Goal: Task Accomplishment & Management: Manage account settings

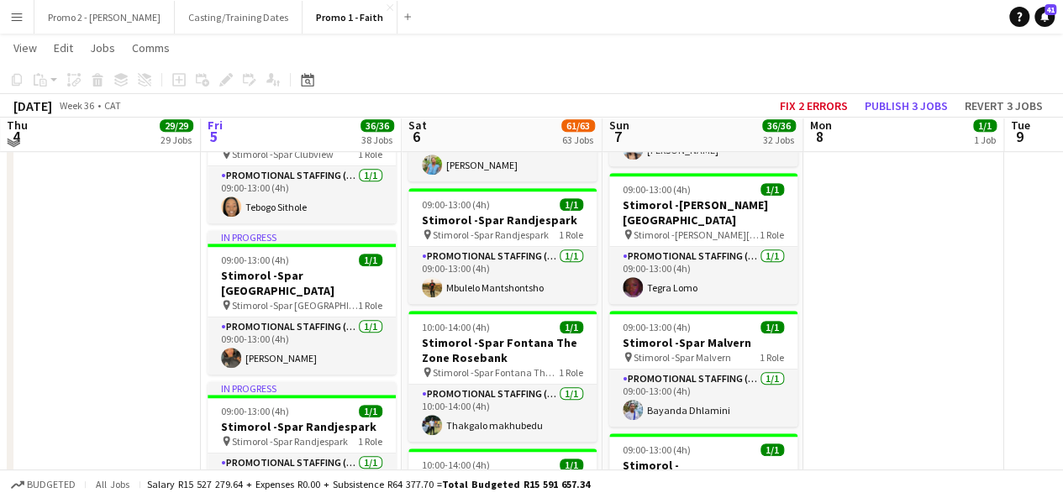
scroll to position [3664, 0]
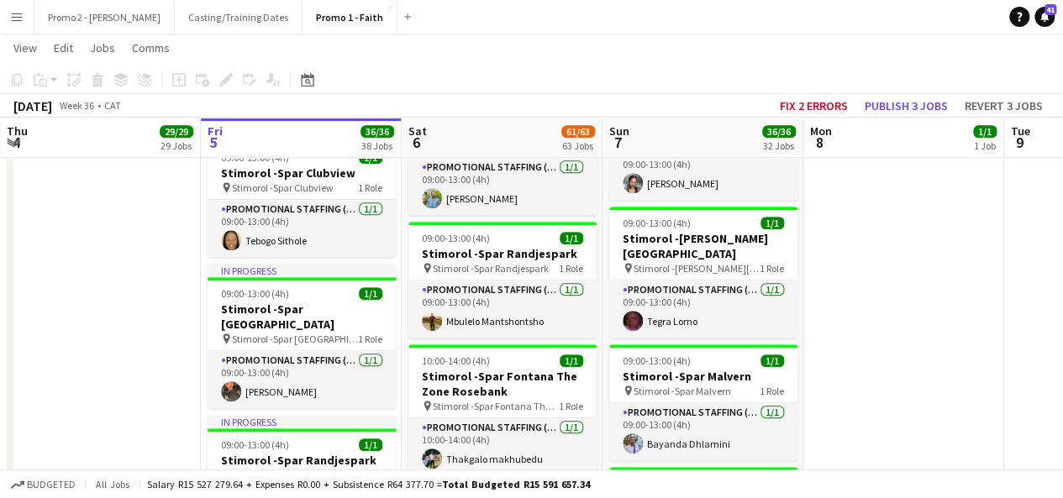
drag, startPoint x: 1072, startPoint y: 183, endPoint x: 967, endPoint y: 82, distance: 145.6
click at [967, 82] on app-toolbar "Copy Paste Paste Ctrl+V Paste with crew Ctrl+Shift+V Paste linked Job [GEOGRAPH…" at bounding box center [531, 80] width 1063 height 29
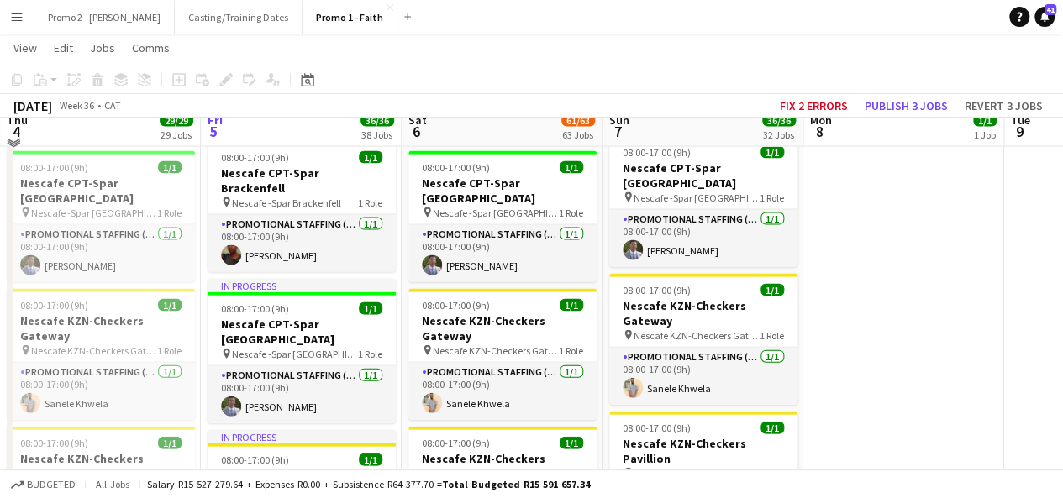
scroll to position [1731, 0]
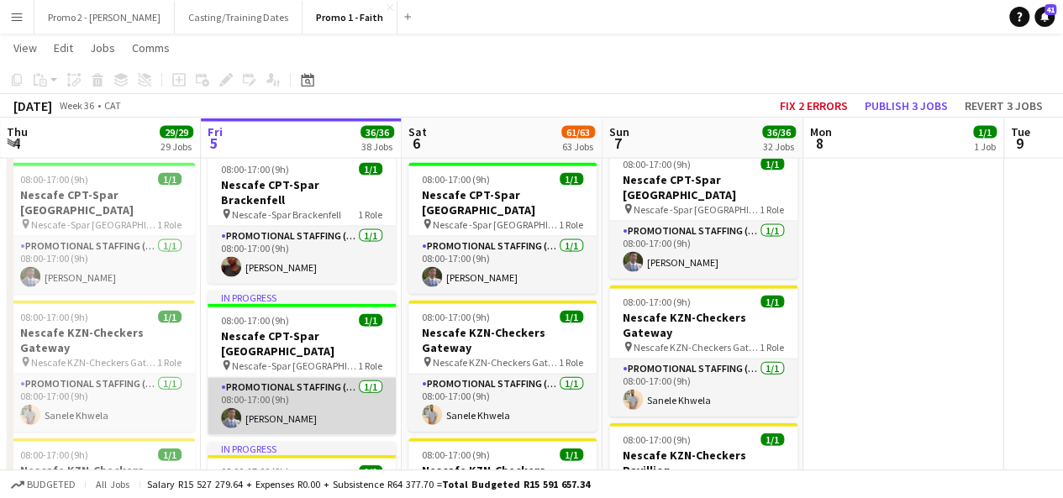
click at [265, 378] on app-card-role "Promotional Staffing (Brand Ambassadors) [DATE] 08:00-17:00 (9h) [PERSON_NAME]" at bounding box center [302, 406] width 188 height 57
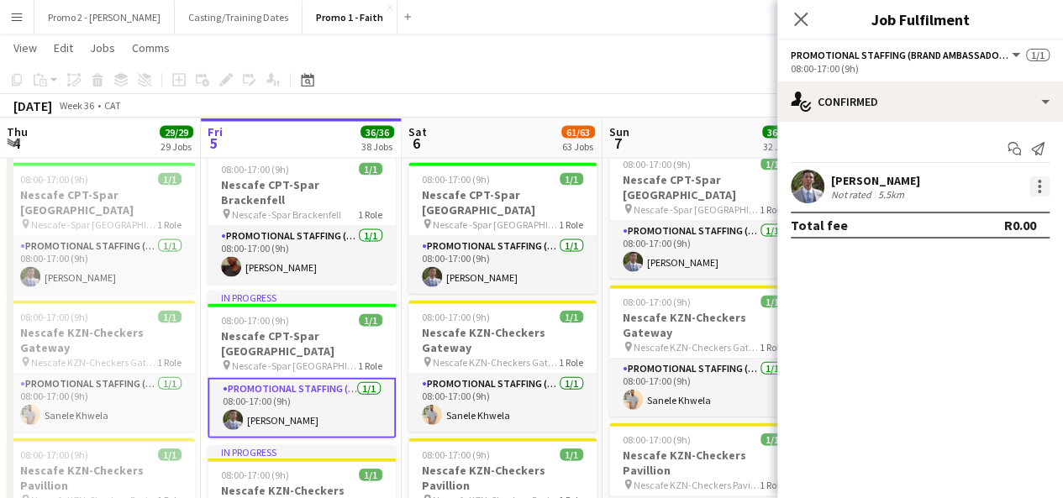
click at [1041, 192] on div at bounding box center [1040, 186] width 20 height 20
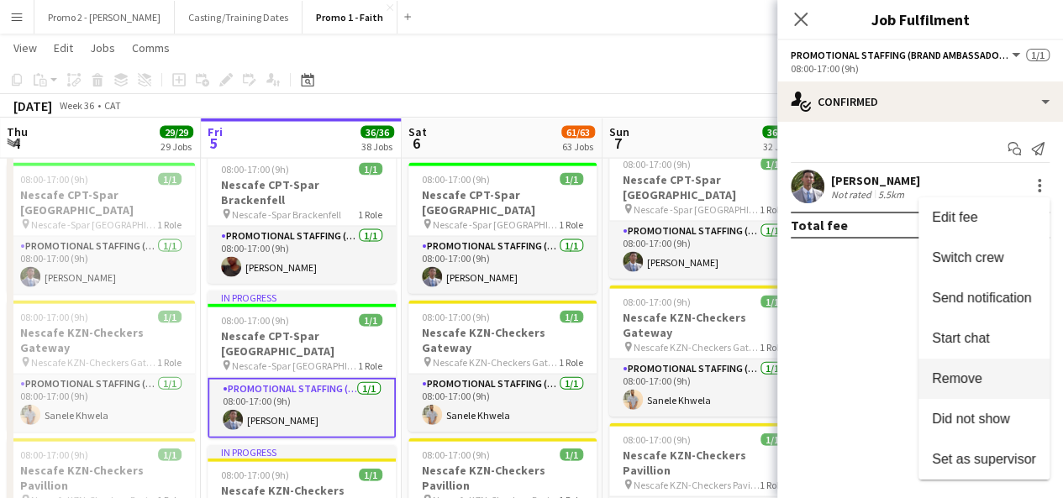
click at [968, 361] on button "Remove" at bounding box center [984, 379] width 131 height 40
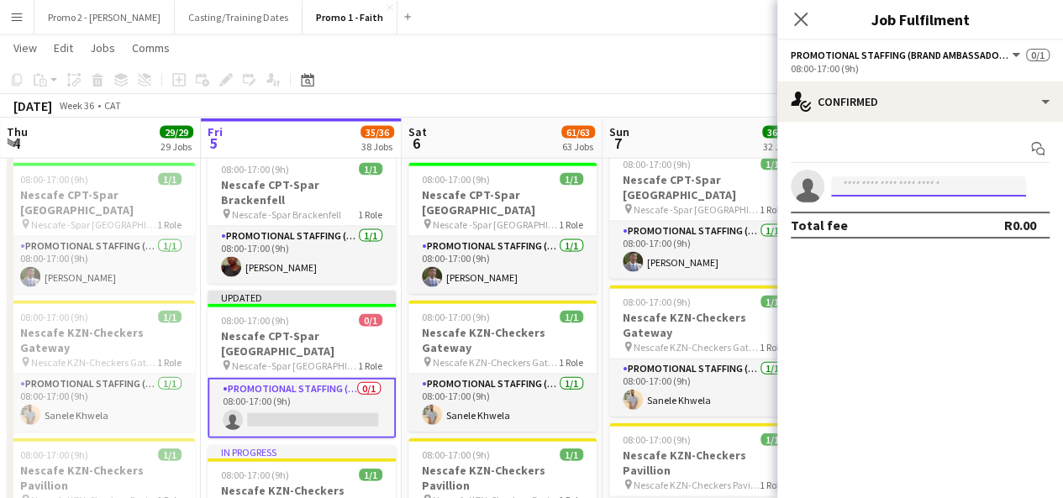
click at [906, 184] on input at bounding box center [928, 186] width 195 height 20
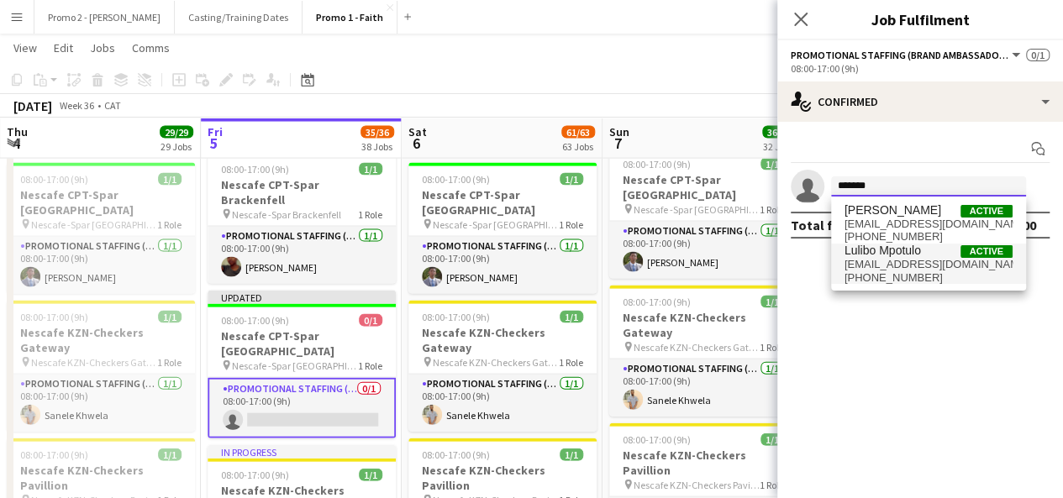
type input "******"
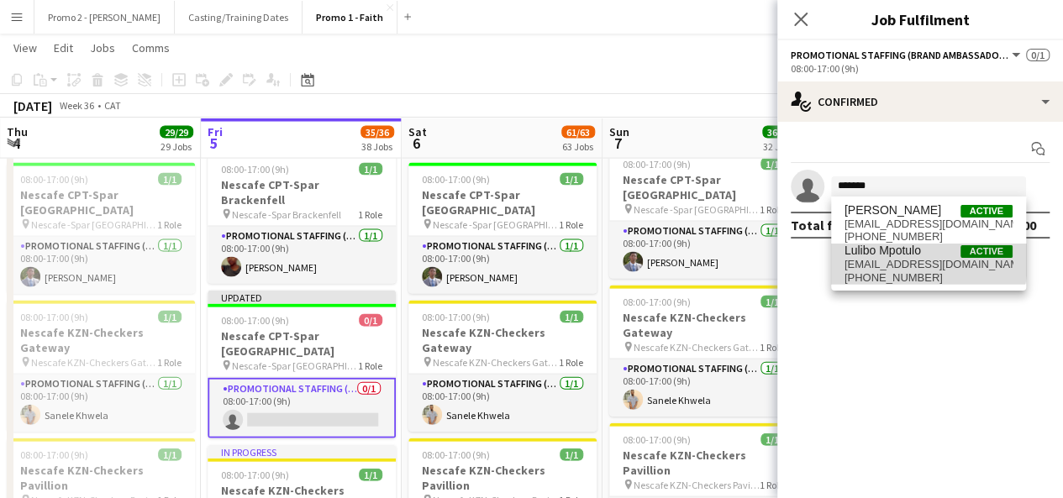
click at [898, 255] on span "Lulibo Mpotulo" at bounding box center [883, 251] width 76 height 14
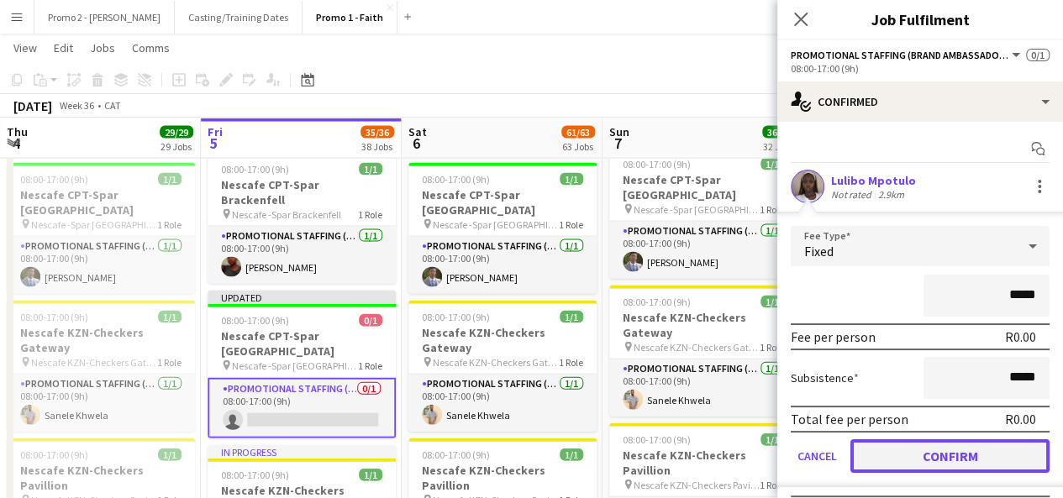
click at [977, 458] on button "Confirm" at bounding box center [950, 457] width 199 height 34
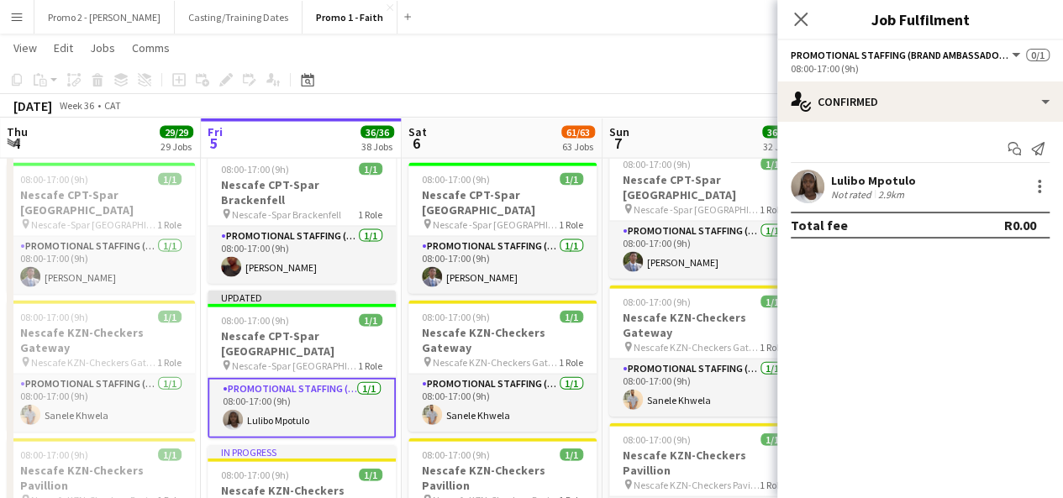
click at [843, 179] on div "Lulibo Mpotulo" at bounding box center [873, 180] width 85 height 15
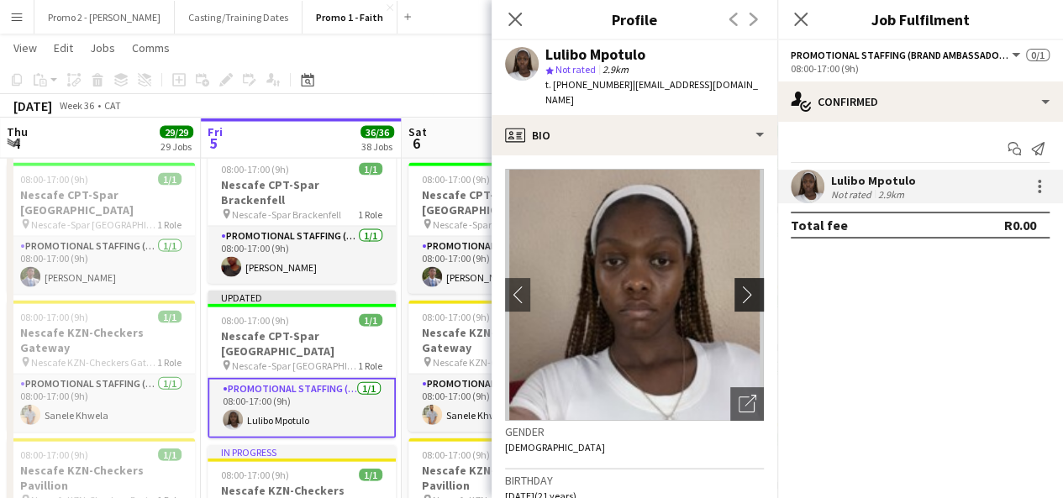
click at [748, 278] on button "chevron-right" at bounding box center [752, 295] width 34 height 34
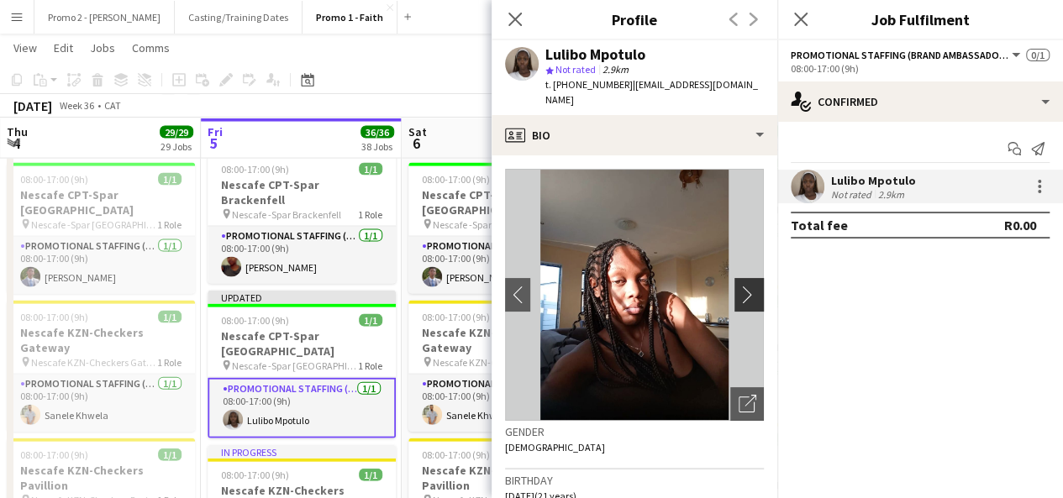
click at [739, 286] on app-icon "chevron-right" at bounding box center [752, 295] width 26 height 18
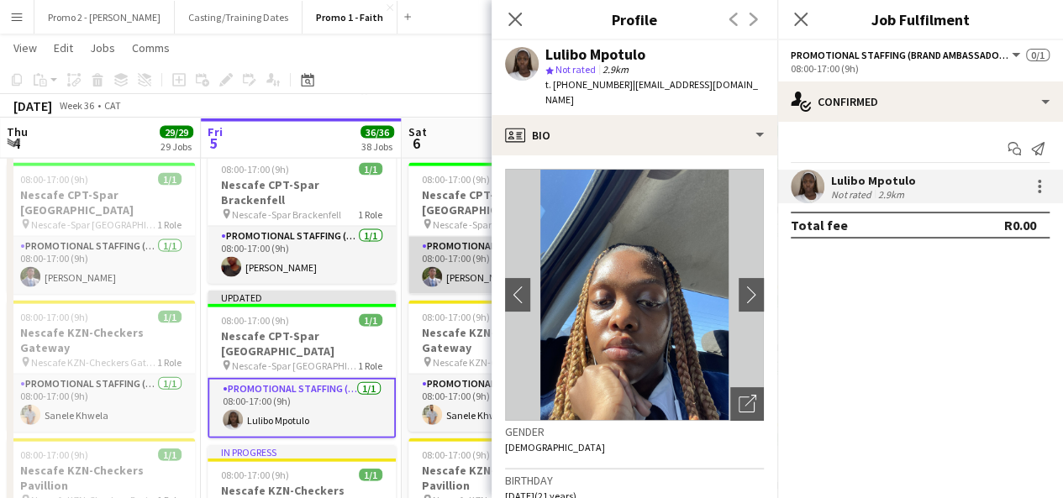
click at [462, 237] on app-card-role "Promotional Staffing (Brand Ambassadors) [DATE] 08:00-17:00 (9h) [PERSON_NAME]" at bounding box center [502, 265] width 188 height 57
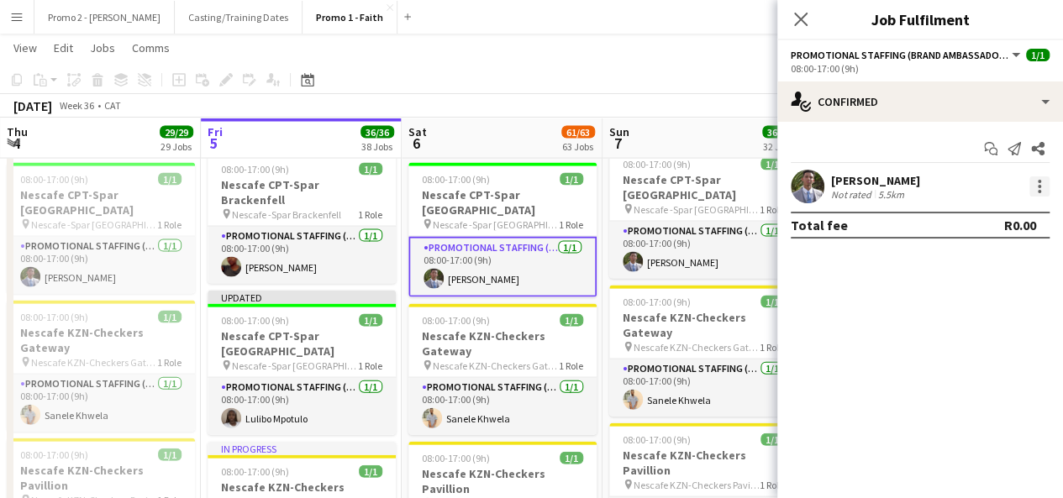
click at [1045, 183] on div at bounding box center [1040, 186] width 20 height 20
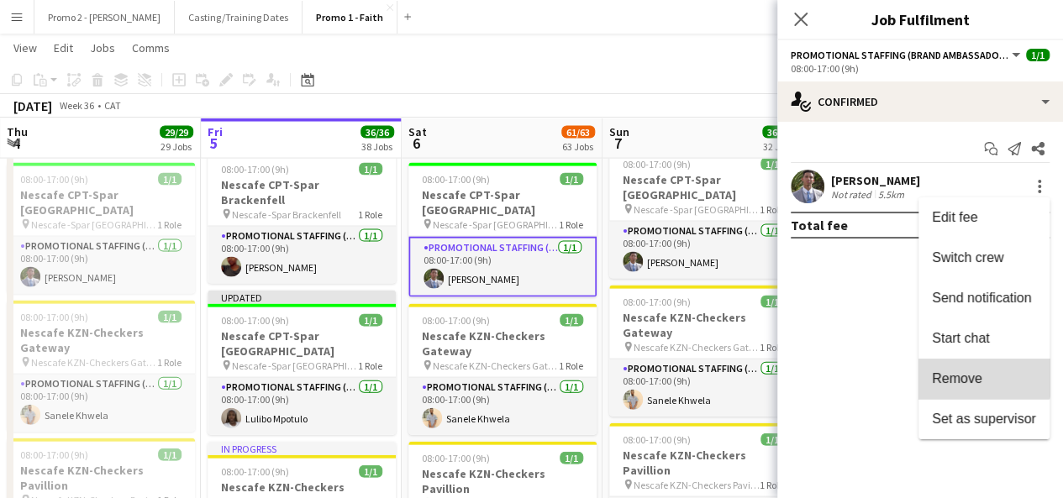
click at [969, 366] on button "Remove" at bounding box center [984, 379] width 131 height 40
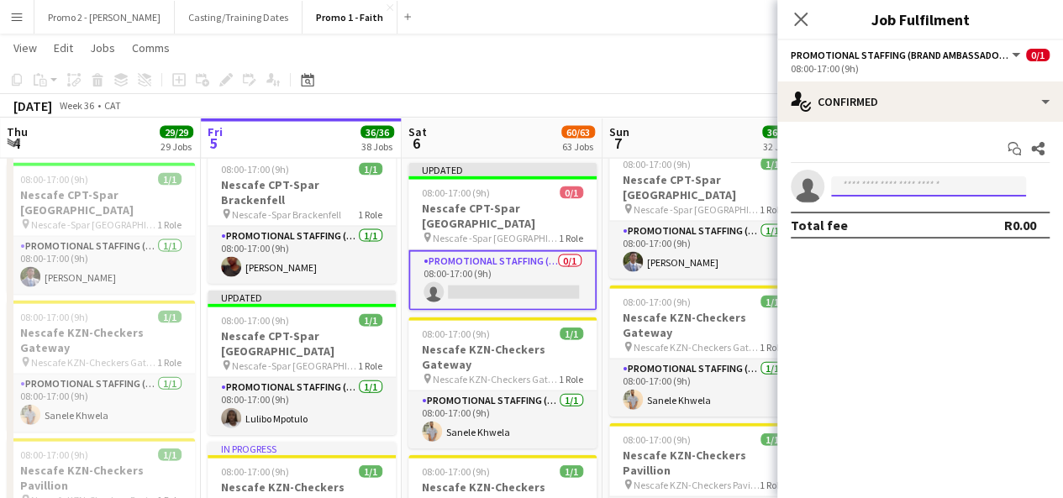
click at [899, 191] on input at bounding box center [928, 186] width 195 height 20
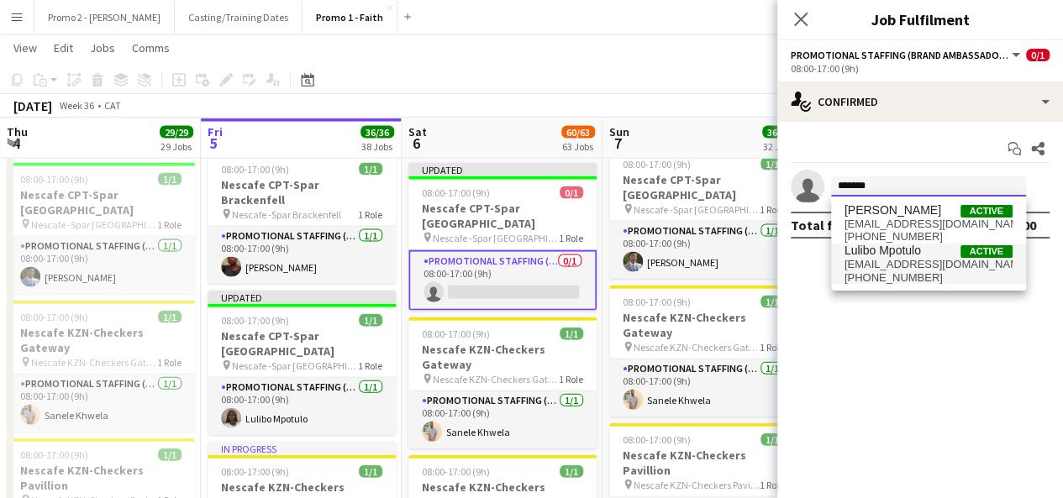
type input "******"
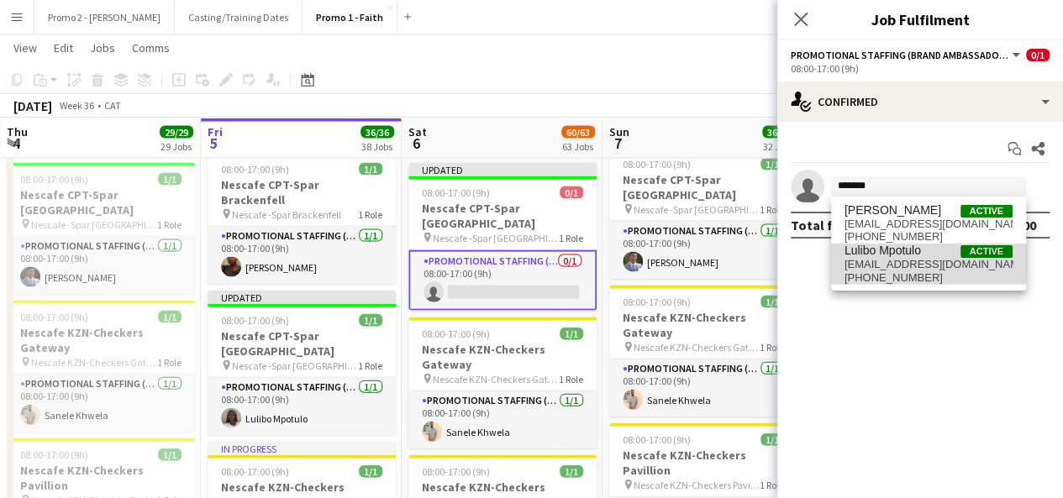
click at [899, 261] on span "[EMAIL_ADDRESS][DOMAIN_NAME]" at bounding box center [929, 264] width 168 height 13
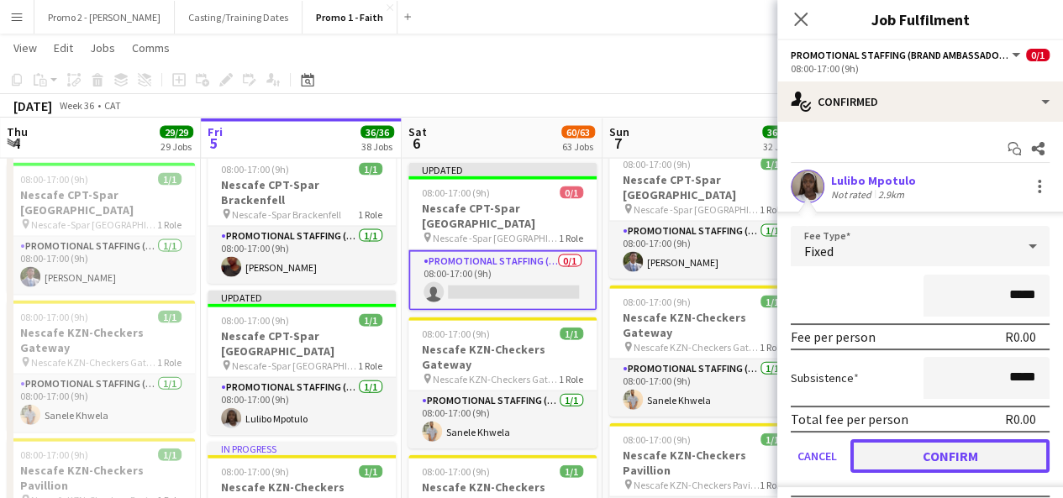
click at [943, 456] on button "Confirm" at bounding box center [950, 457] width 199 height 34
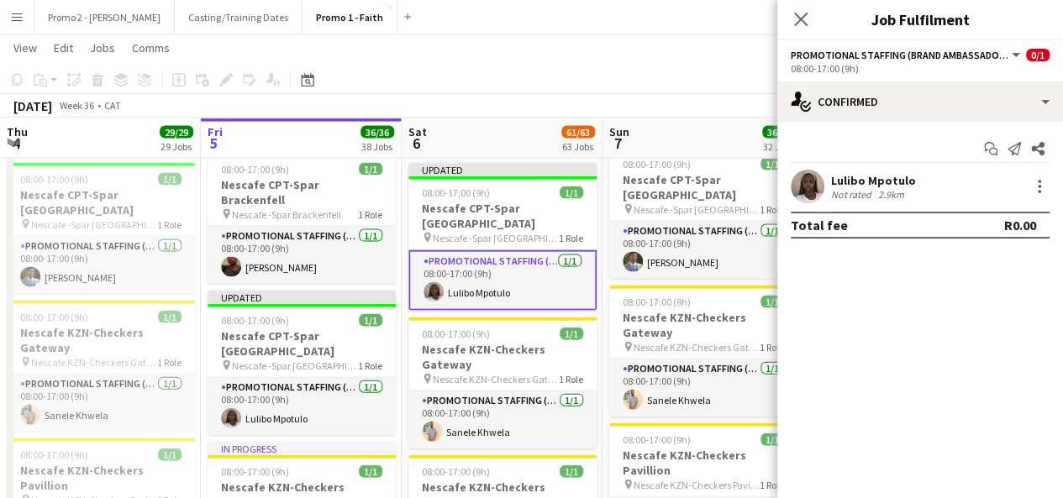
click at [726, 71] on app-toolbar "Copy Paste Paste Ctrl+V Paste with crew Ctrl+Shift+V Paste linked Job [GEOGRAPH…" at bounding box center [531, 80] width 1063 height 29
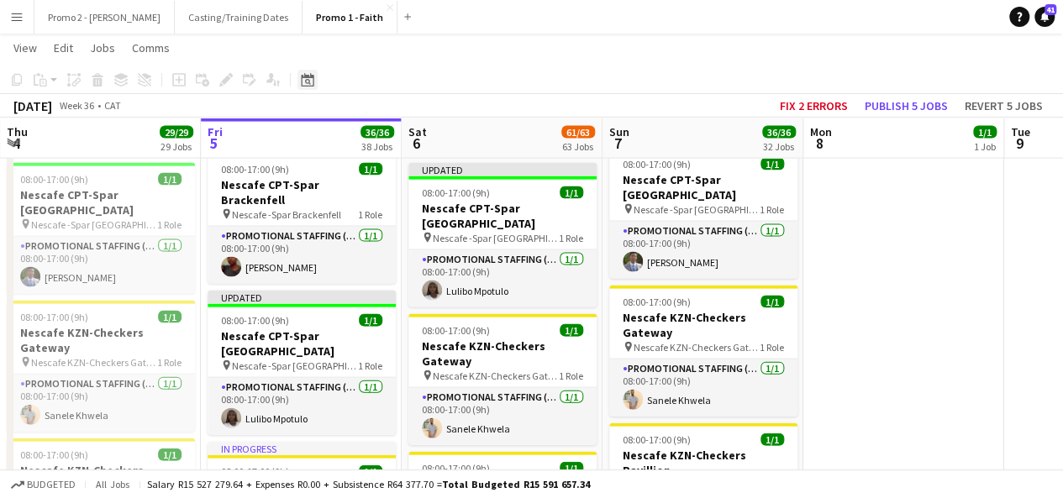
click at [303, 86] on icon at bounding box center [307, 79] width 13 height 13
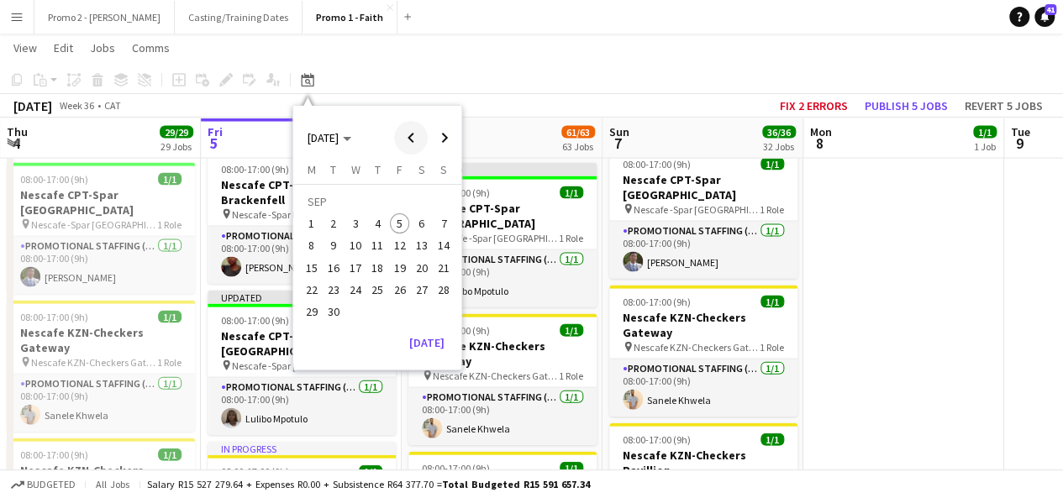
click at [422, 135] on span "Previous month" at bounding box center [411, 138] width 34 height 34
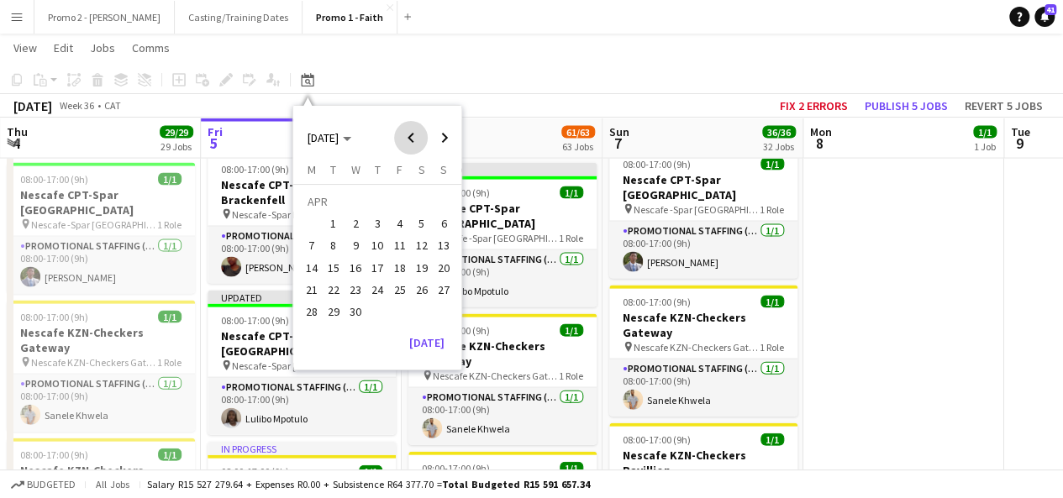
click at [422, 135] on span "Previous month" at bounding box center [411, 138] width 34 height 34
click at [392, 250] on span "14" at bounding box center [400, 250] width 20 height 20
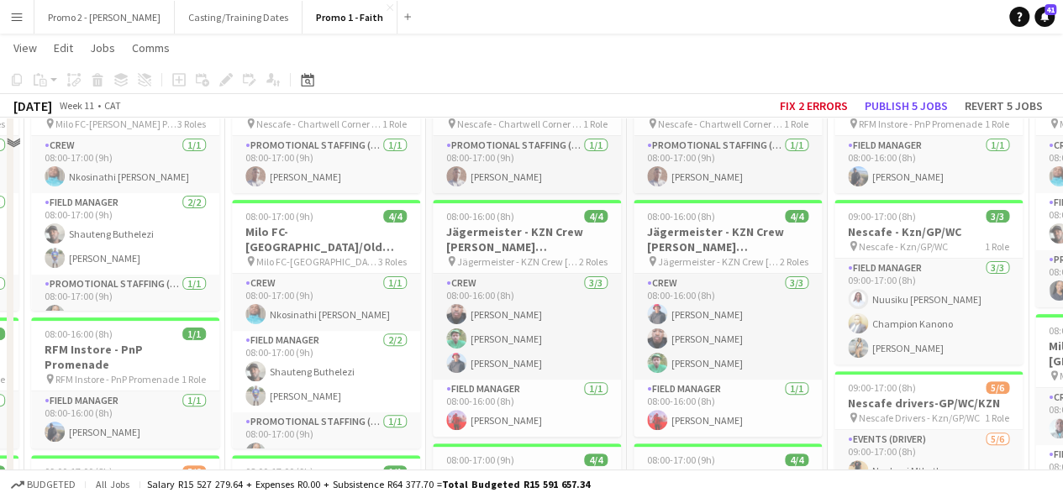
scroll to position [0, 0]
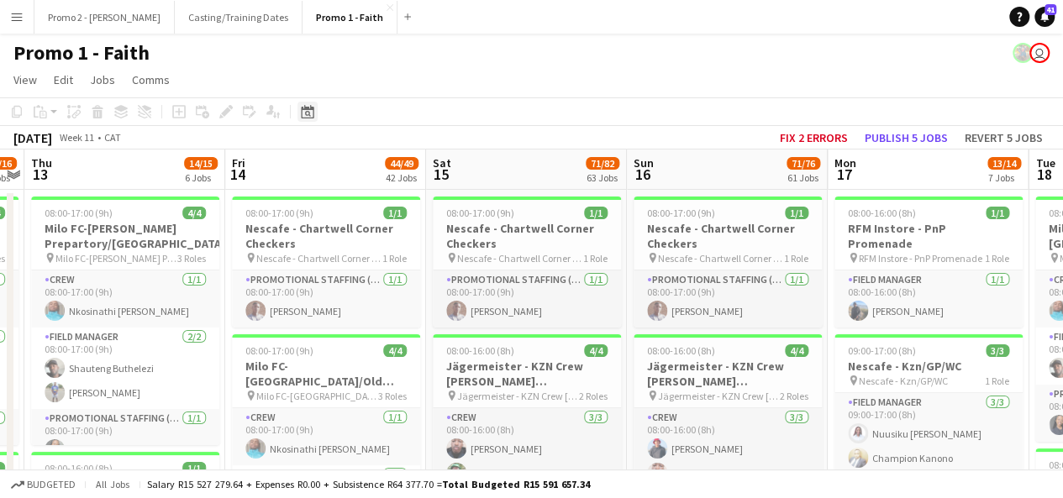
click at [312, 111] on icon "Date picker" at bounding box center [307, 111] width 13 height 13
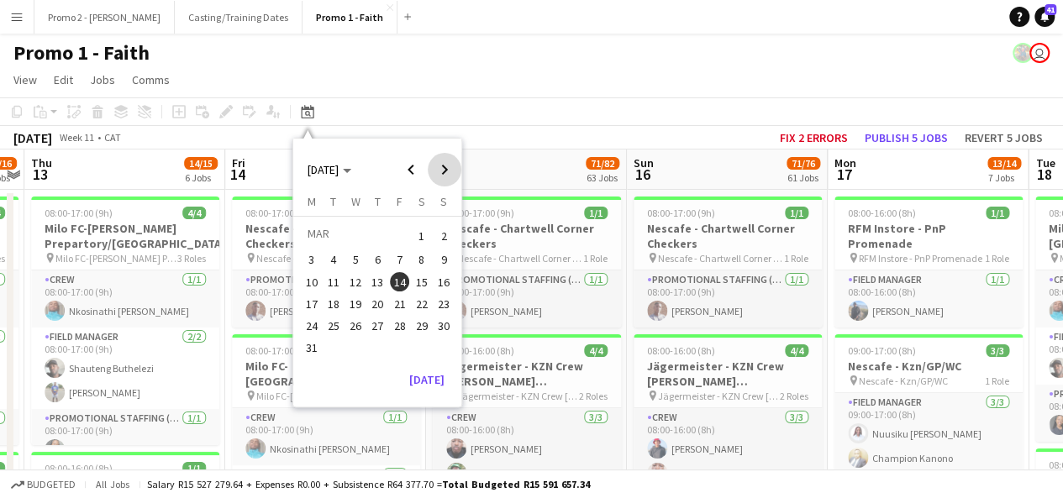
click at [439, 161] on span "Next month" at bounding box center [445, 170] width 34 height 34
click at [435, 176] on span "Next month" at bounding box center [445, 170] width 34 height 34
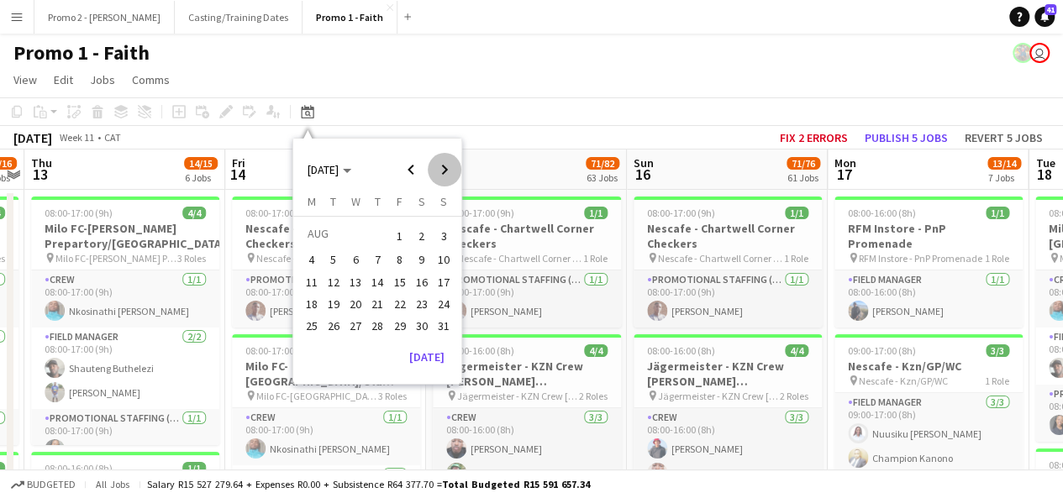
click at [435, 176] on span "Next month" at bounding box center [445, 170] width 34 height 34
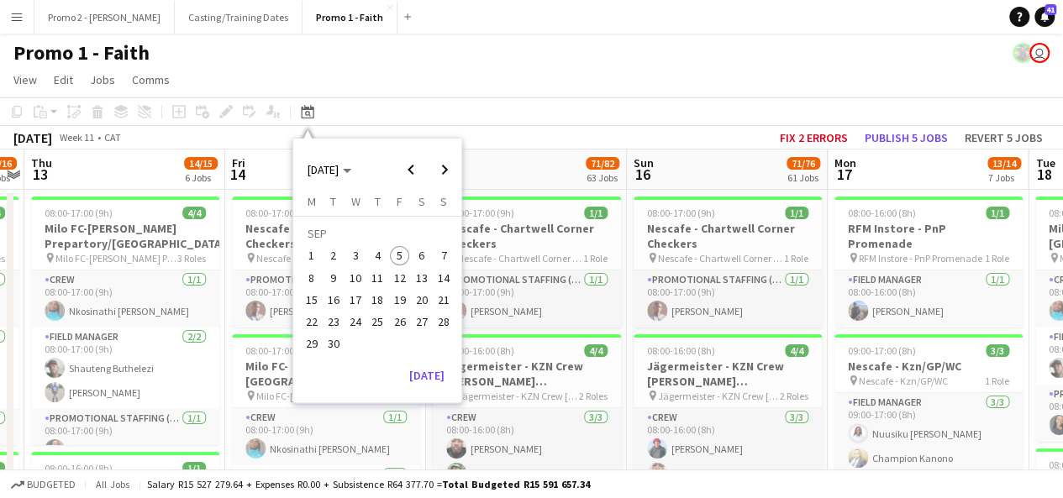
click at [422, 258] on span "6" at bounding box center [422, 256] width 20 height 20
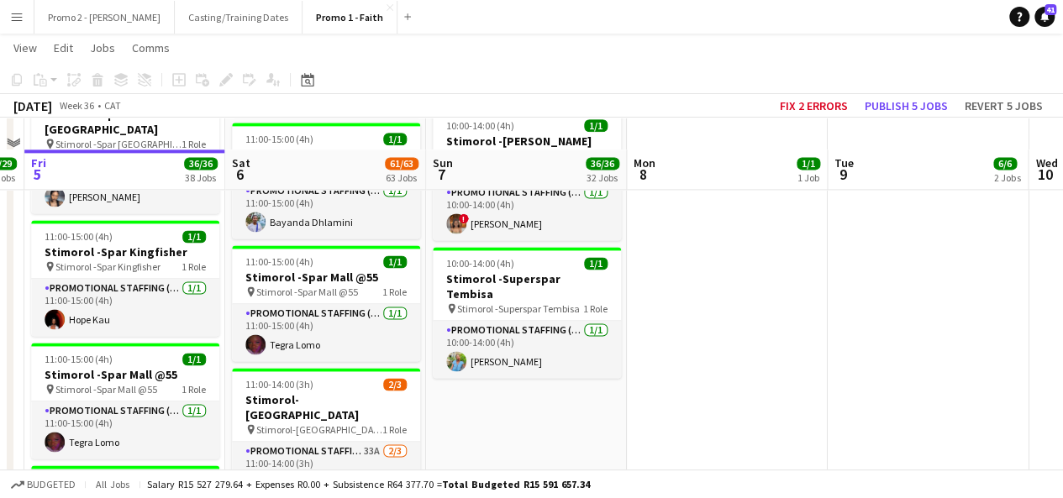
scroll to position [4337, 0]
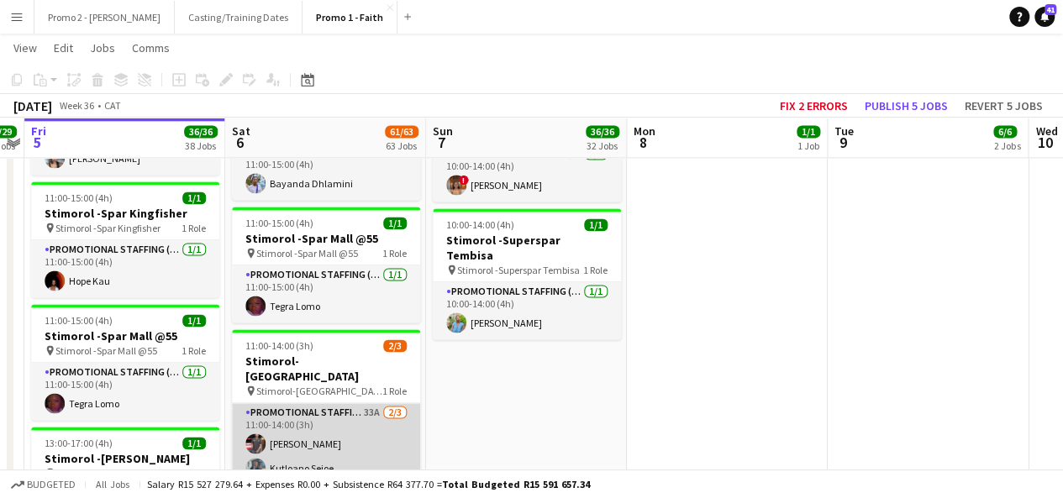
click at [324, 403] on app-card-role "Promotional Staffing (Brand Ambassadors) 33A [DATE] 11:00-14:00 (3h) [PERSON_NA…" at bounding box center [326, 456] width 188 height 106
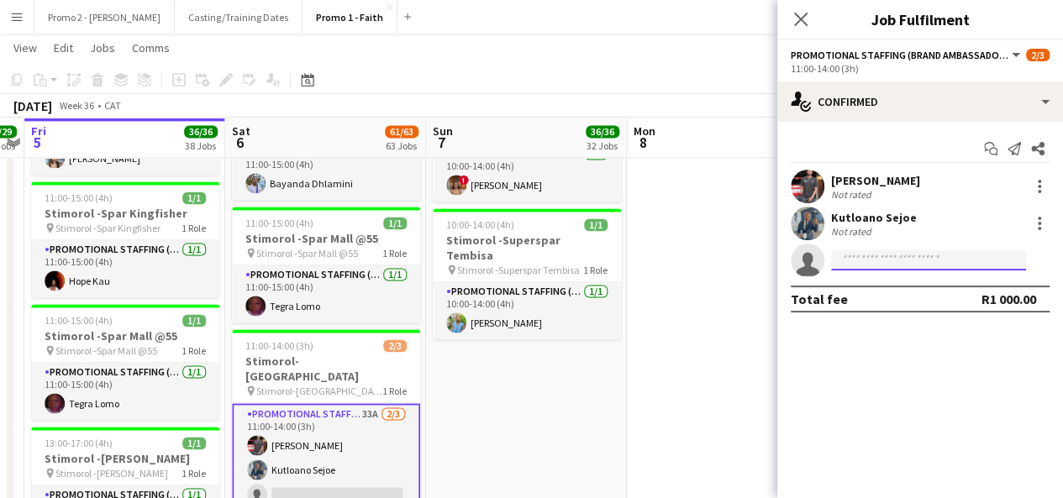
click at [958, 256] on input at bounding box center [928, 260] width 195 height 20
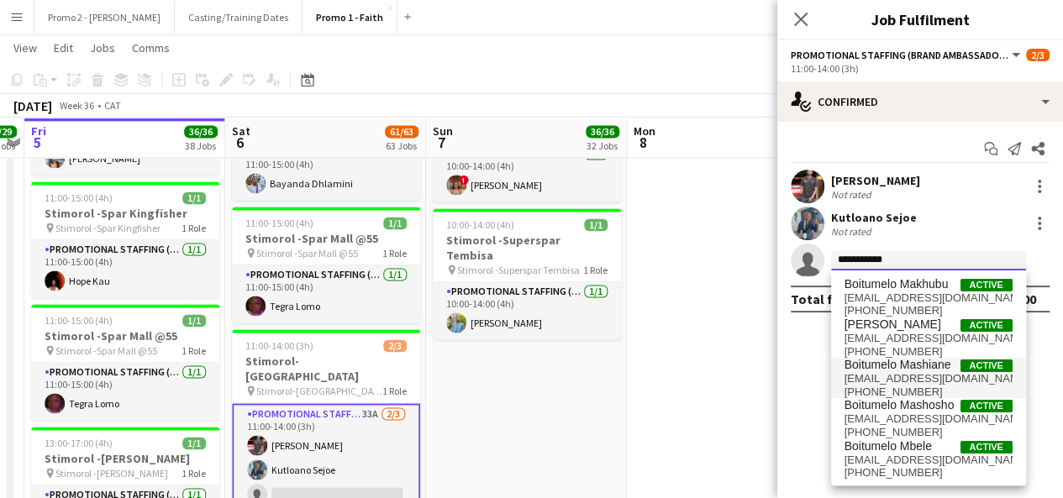
type input "**********"
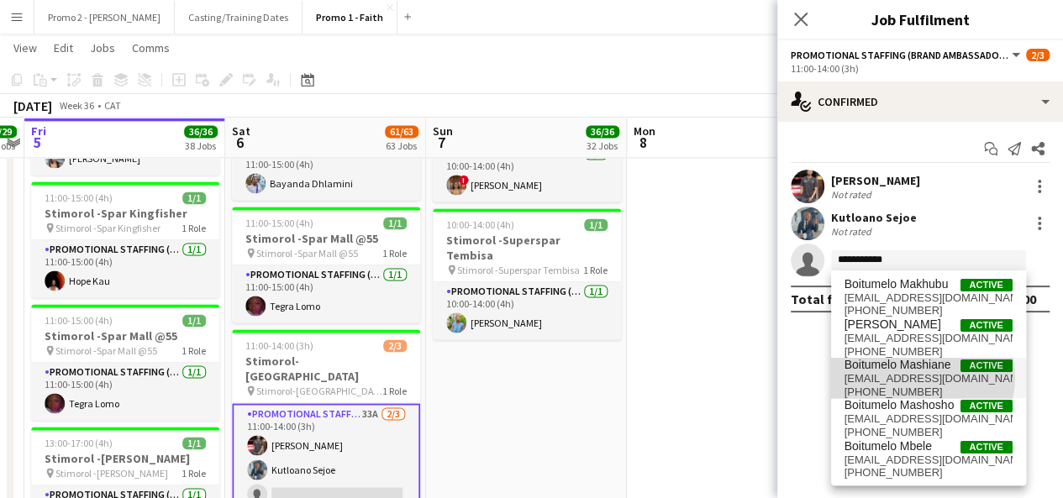
click at [915, 377] on span "[EMAIL_ADDRESS][DOMAIN_NAME]" at bounding box center [929, 378] width 168 height 13
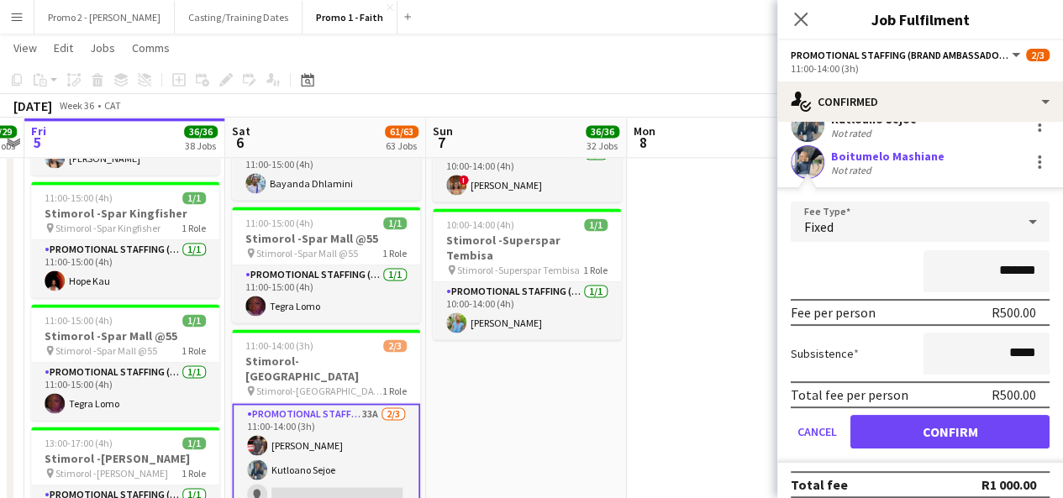
scroll to position [99, 0]
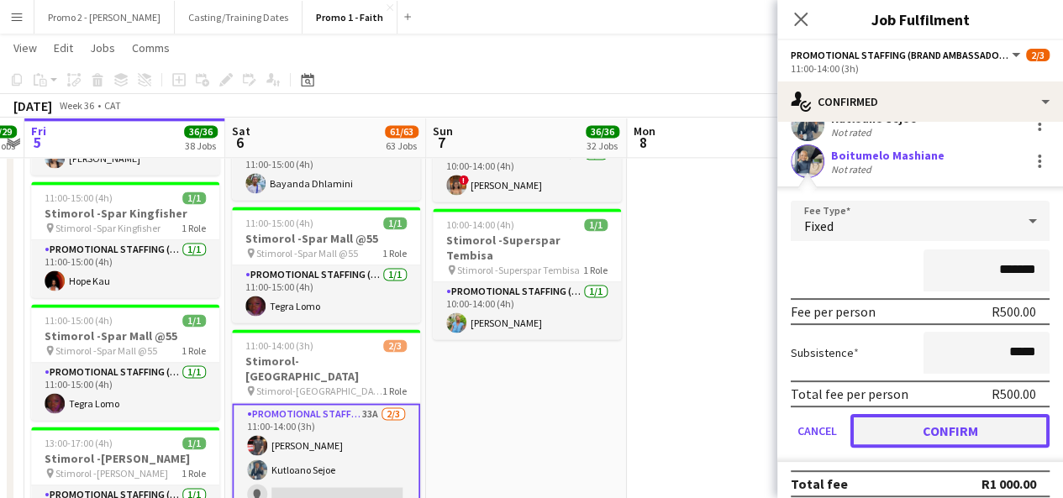
click at [960, 424] on button "Confirm" at bounding box center [950, 431] width 199 height 34
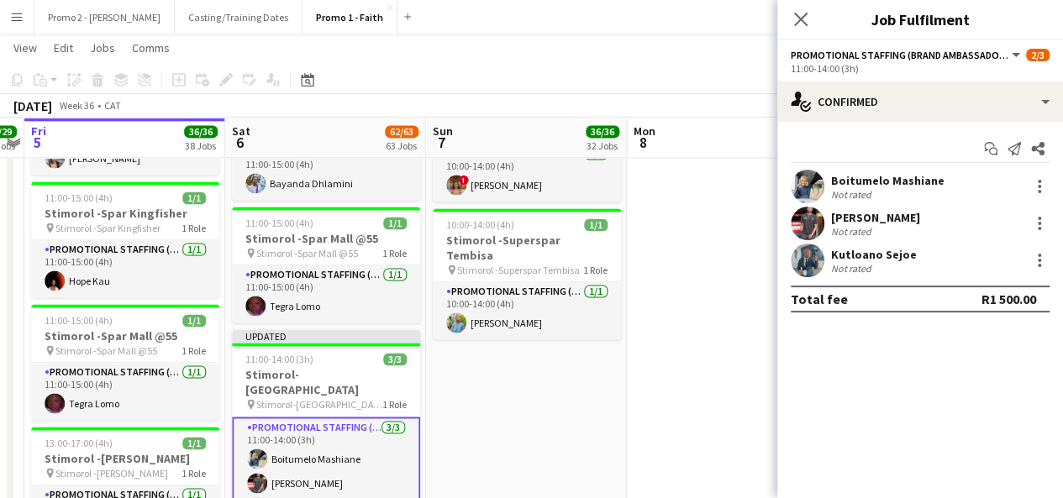
scroll to position [0, 0]
click at [554, 330] on app-date-cell "08:00-17:00 (9h) 3/3 MILO FC JHB-aQuelle Zone 3 Marathon pin MILO FC JHB-aQuell…" at bounding box center [526, 498] width 201 height 9293
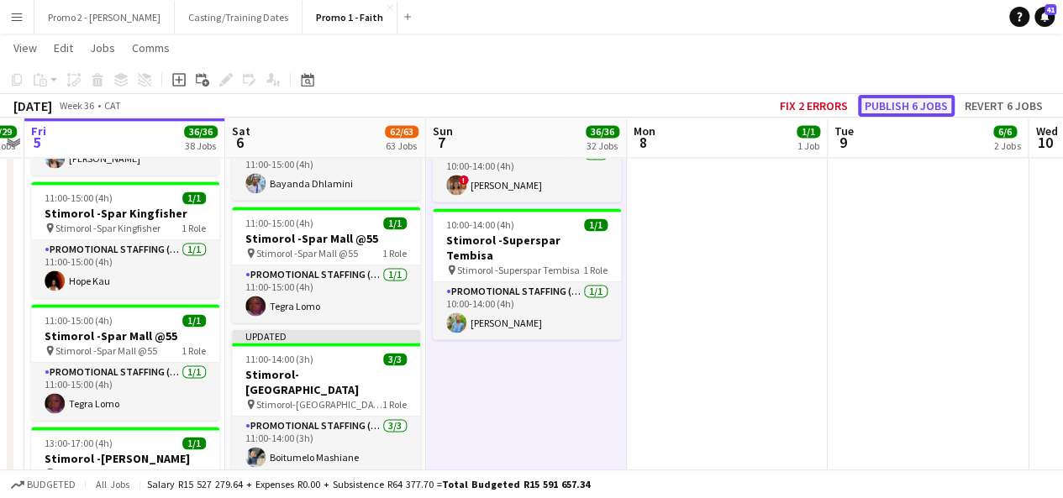
click at [888, 105] on button "Publish 6 jobs" at bounding box center [906, 106] width 97 height 22
